Goal: Task Accomplishment & Management: Use online tool/utility

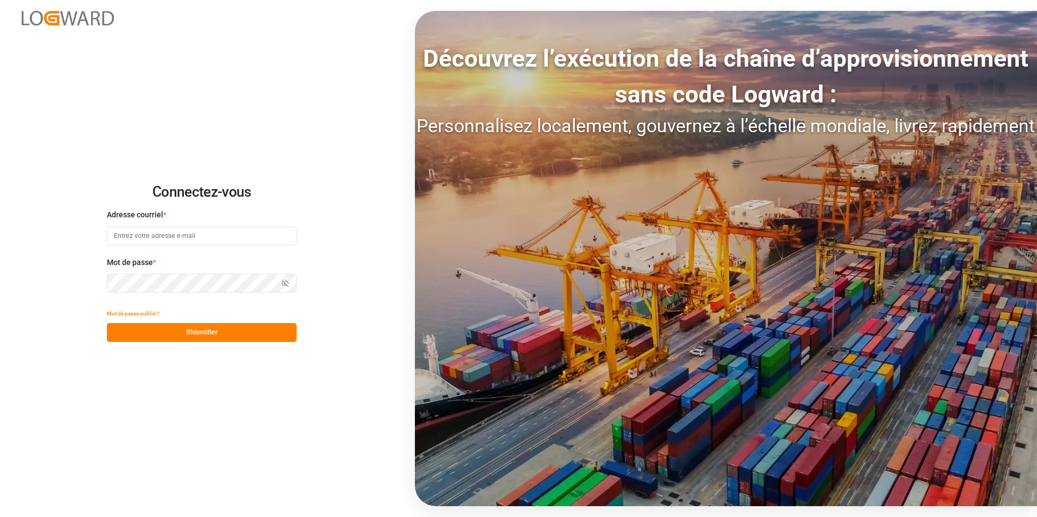
type input "[PERSON_NAME][EMAIL_ADDRESS][DOMAIN_NAME]"
click at [236, 332] on button "S'identifier" at bounding box center [202, 332] width 190 height 19
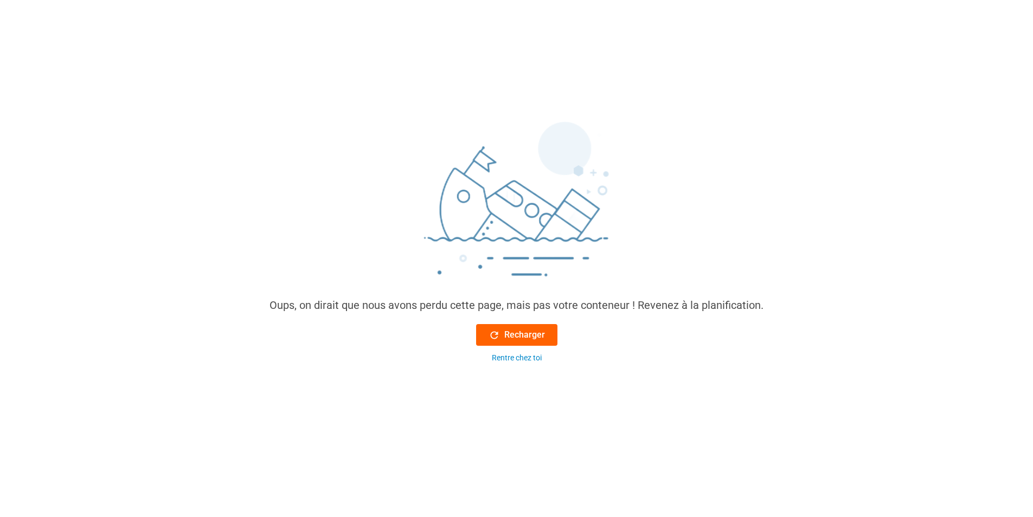
click at [490, 341] on div "Recharger" at bounding box center [517, 335] width 56 height 13
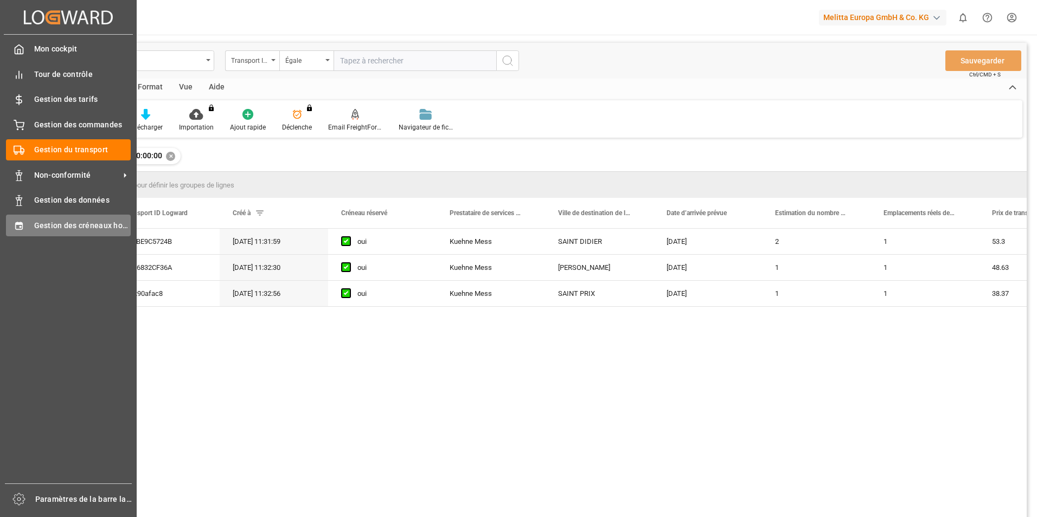
click at [14, 223] on icon at bounding box center [19, 226] width 11 height 11
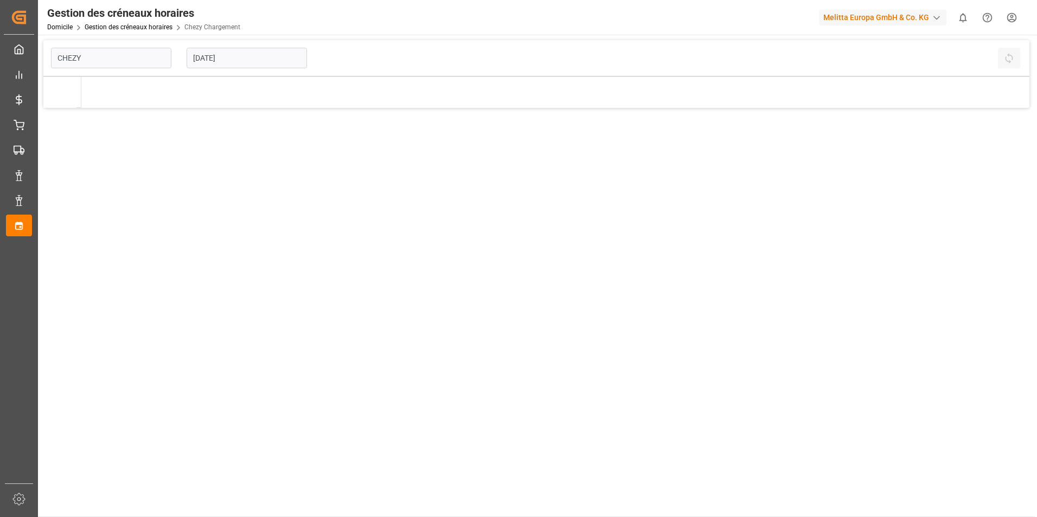
type input "Chezy Loading"
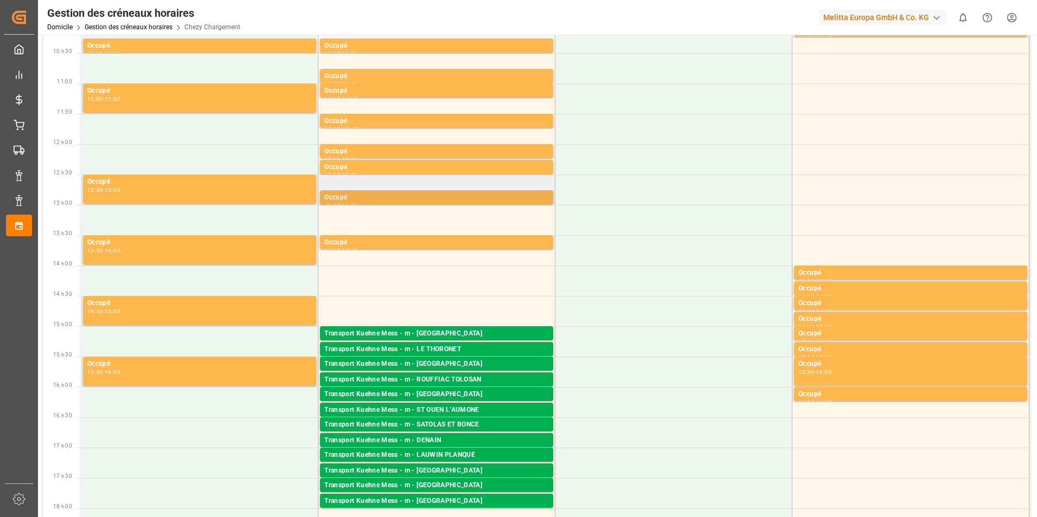
scroll to position [217, 0]
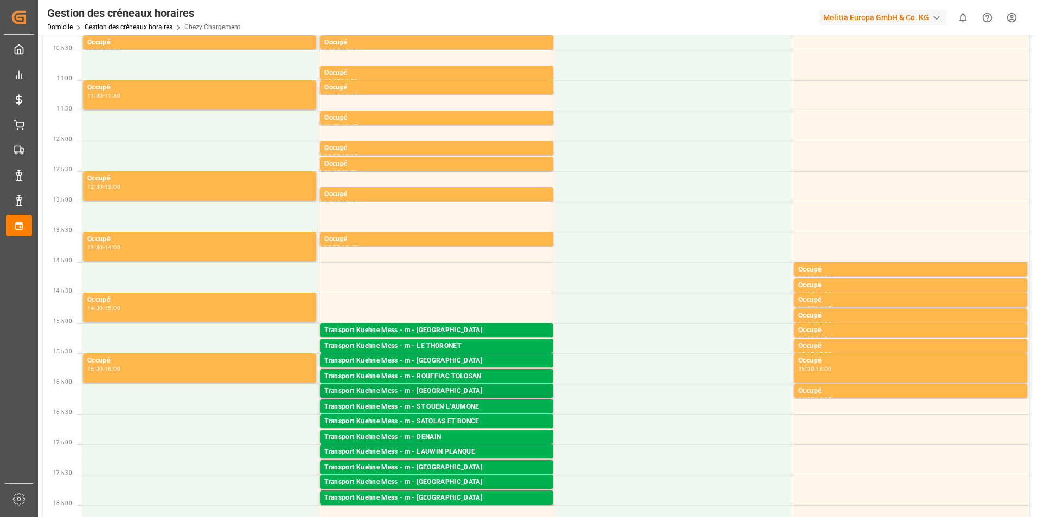
click at [435, 393] on div "Transport Kuehne Mess - m - [GEOGRAPHIC_DATA]" at bounding box center [436, 391] width 224 height 11
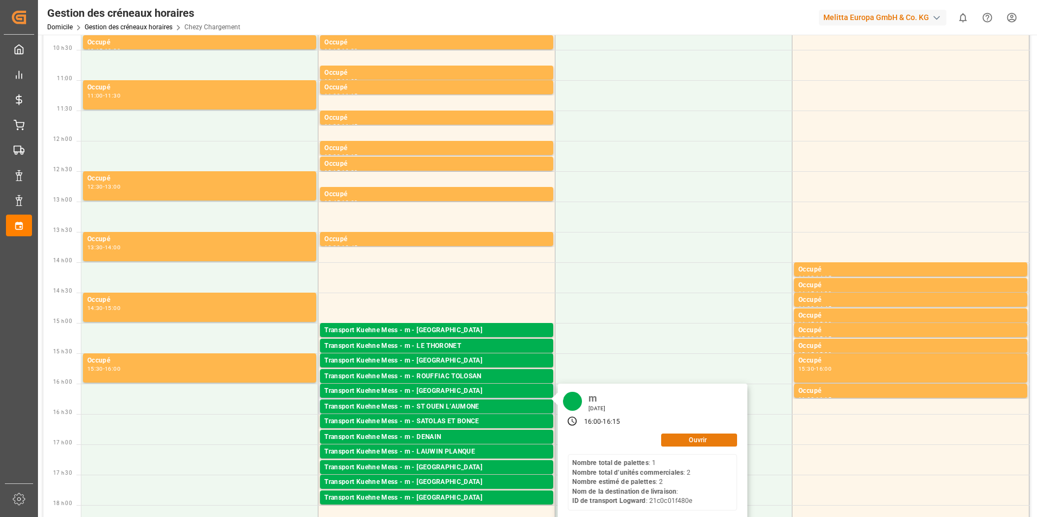
click at [689, 436] on button "Ouvrir" at bounding box center [699, 440] width 76 height 13
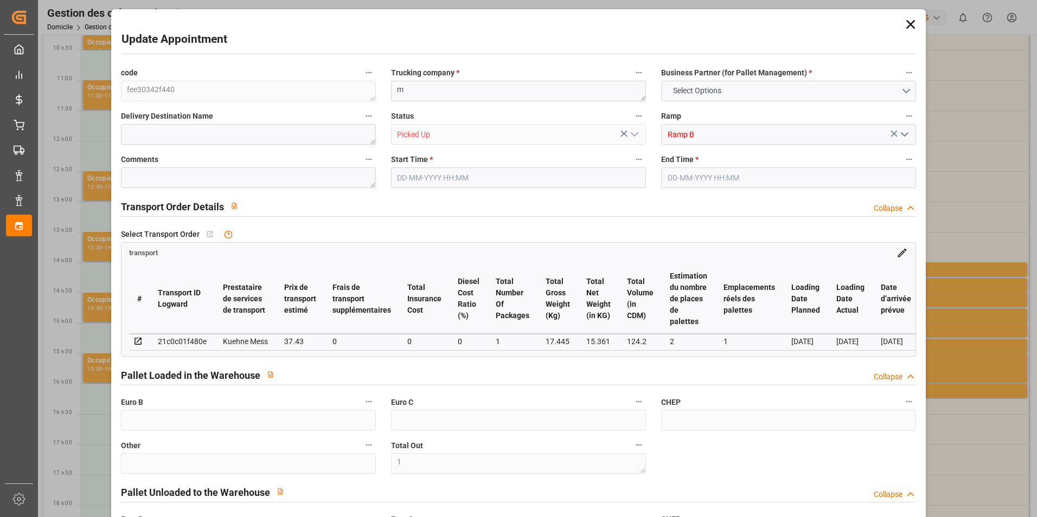
type input "0"
type input "1"
type input "0"
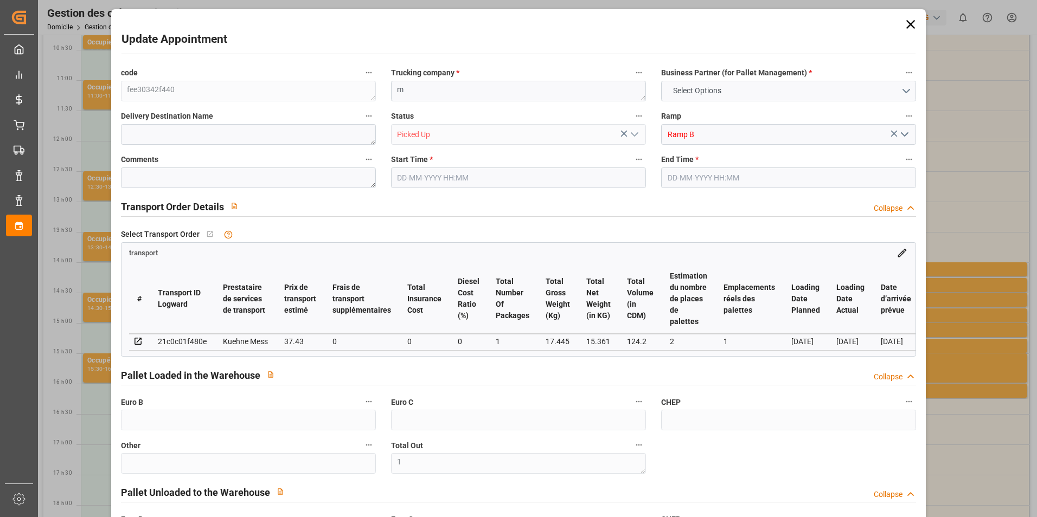
type input "0"
type input "2"
type input "1"
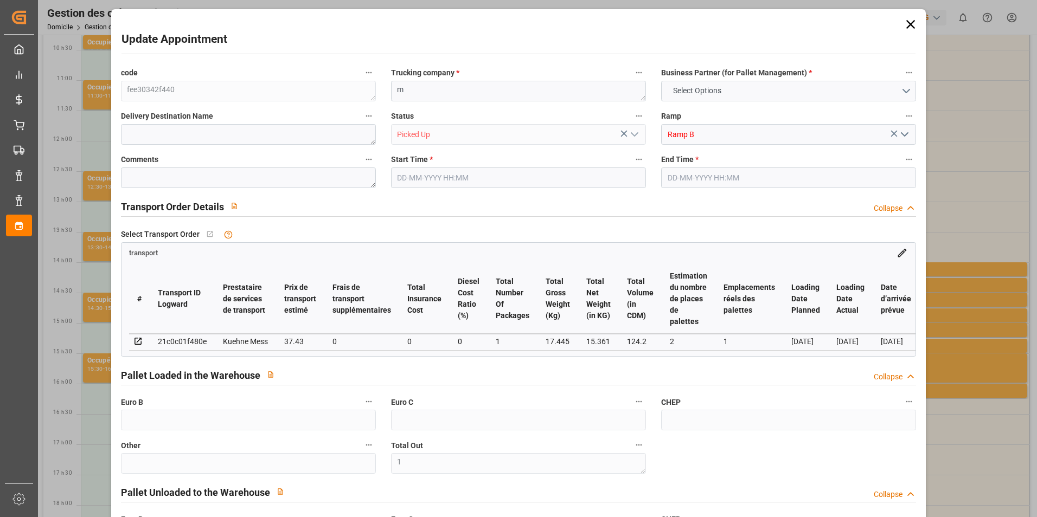
type input "37.43"
type input "0"
type input "37.43"
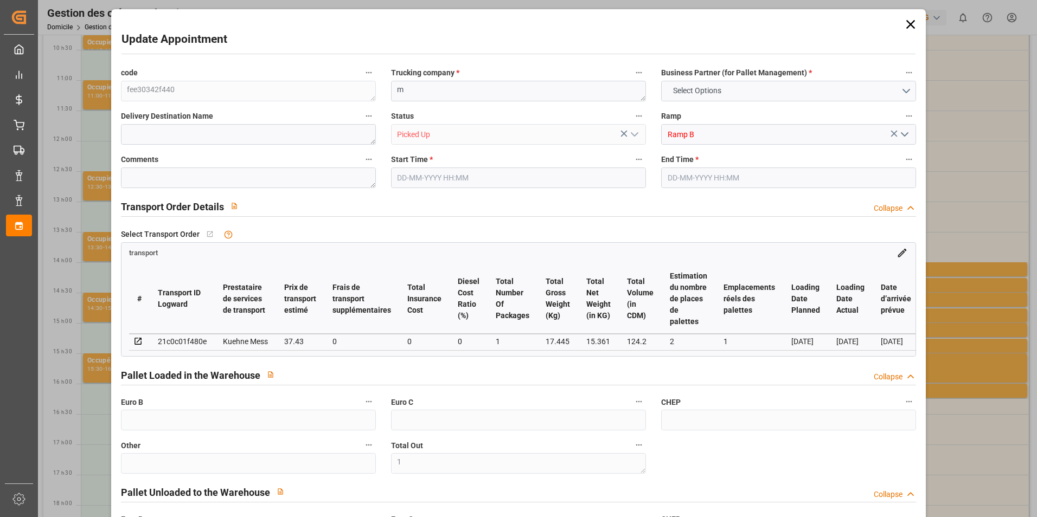
type input "0"
type input "1"
type input "15.361"
type input "40.444"
type input "124.2"
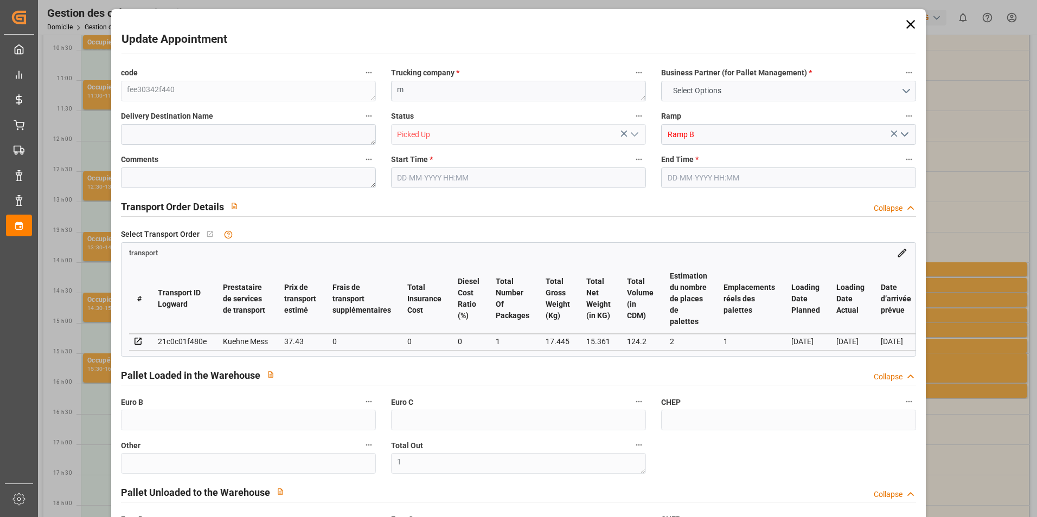
type input "93"
type input "1"
type input "2"
type input "101"
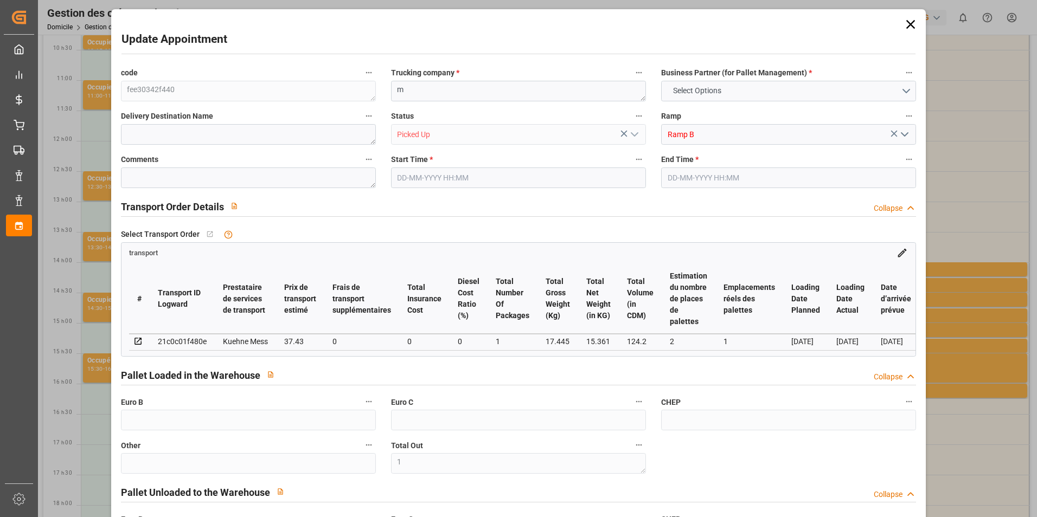
type input "17.445"
type input "0"
type input "4710.8598"
type input "0"
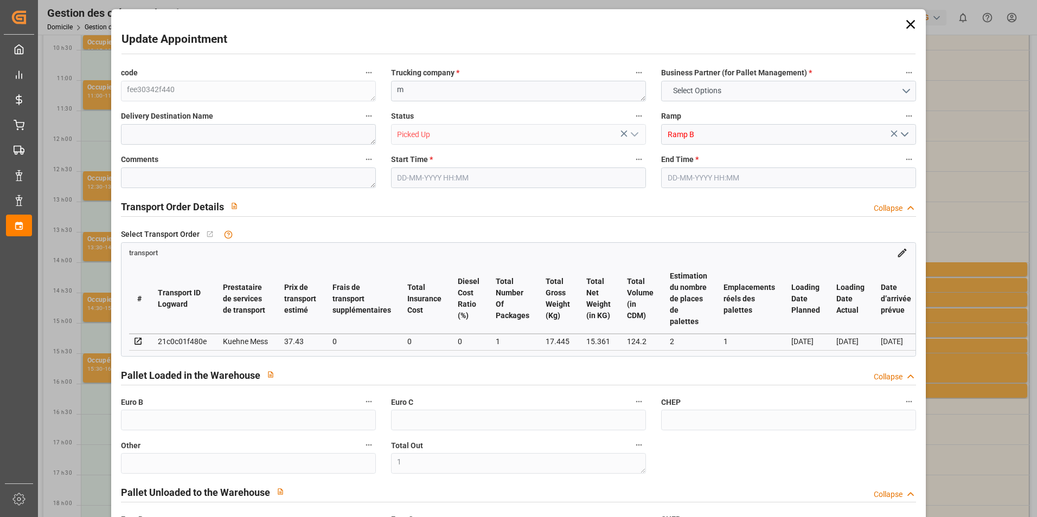
type input "21"
type input "35"
type input "[DATE] 16:00"
type input "[DATE] 16:15"
type input "[DATE] 11:43"
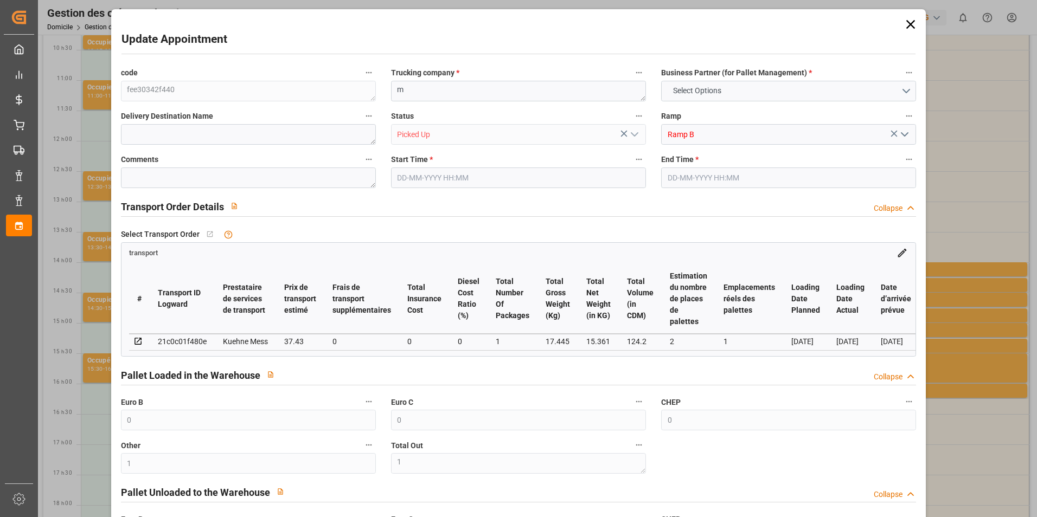
type input "[DATE] 11:43"
type input "[DATE]"
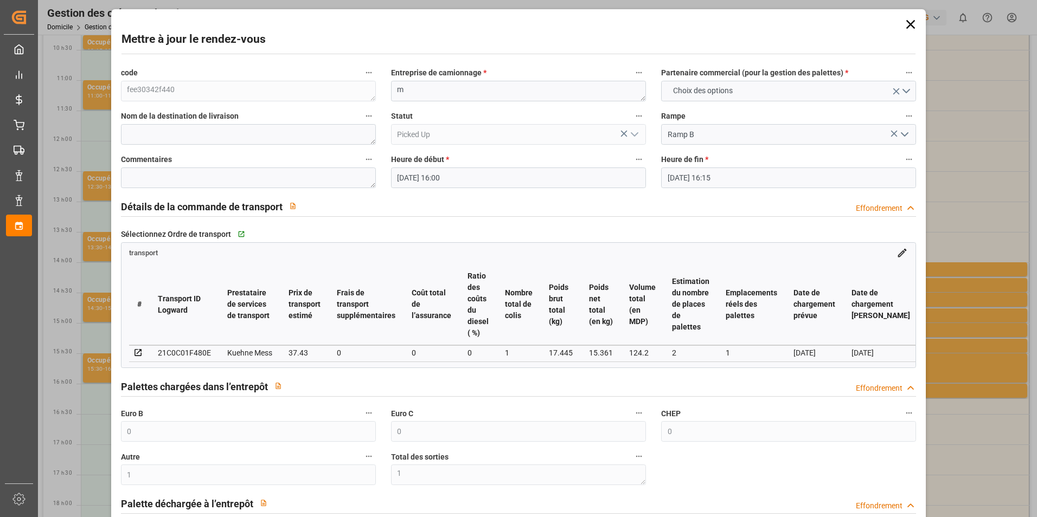
click at [908, 29] on icon at bounding box center [910, 24] width 15 height 15
